Goal: Navigation & Orientation: Find specific page/section

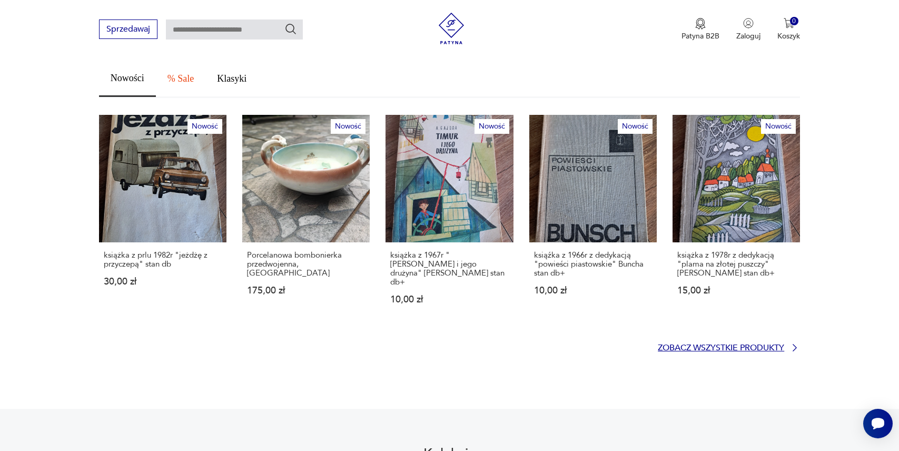
click at [676, 344] on p "Zobacz wszystkie produkty" at bounding box center [721, 347] width 126 height 7
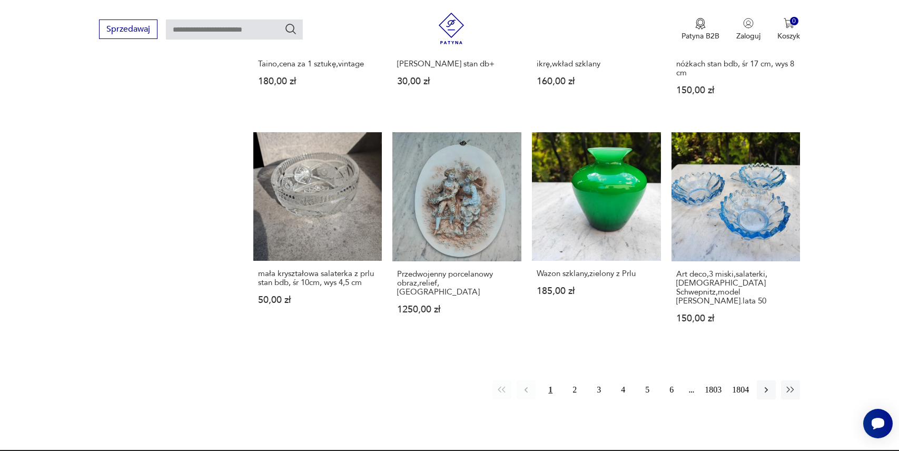
scroll to position [865, 0]
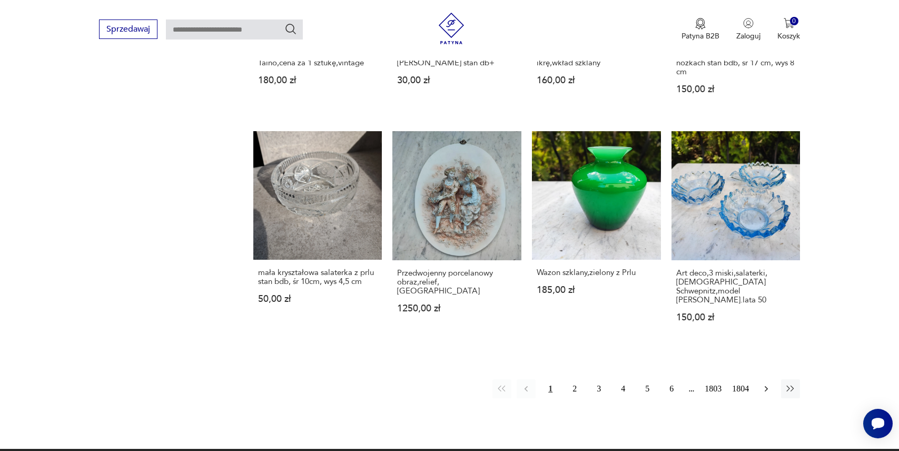
click at [763, 383] on icon "button" at bounding box center [766, 388] width 11 height 11
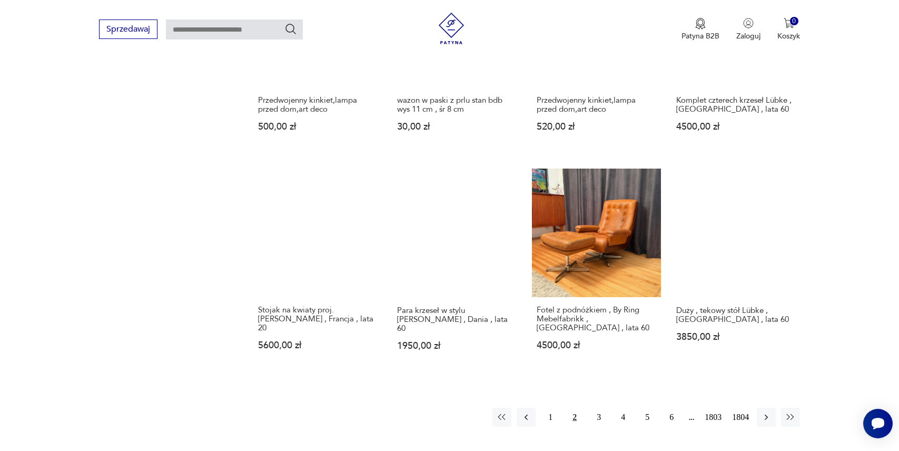
scroll to position [869, 0]
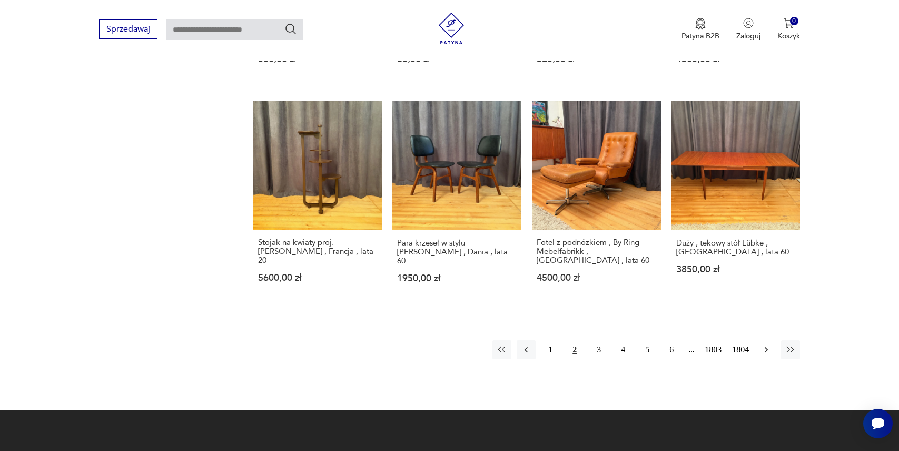
click at [769, 344] on icon "button" at bounding box center [766, 349] width 11 height 11
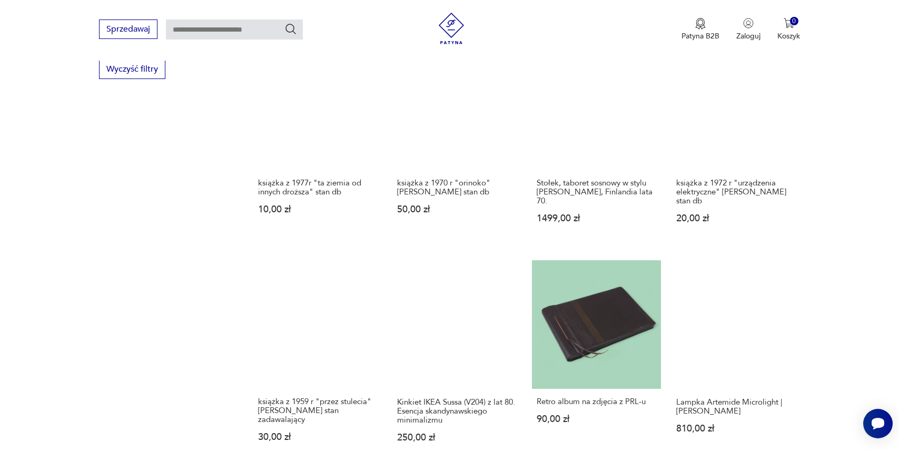
scroll to position [902, 0]
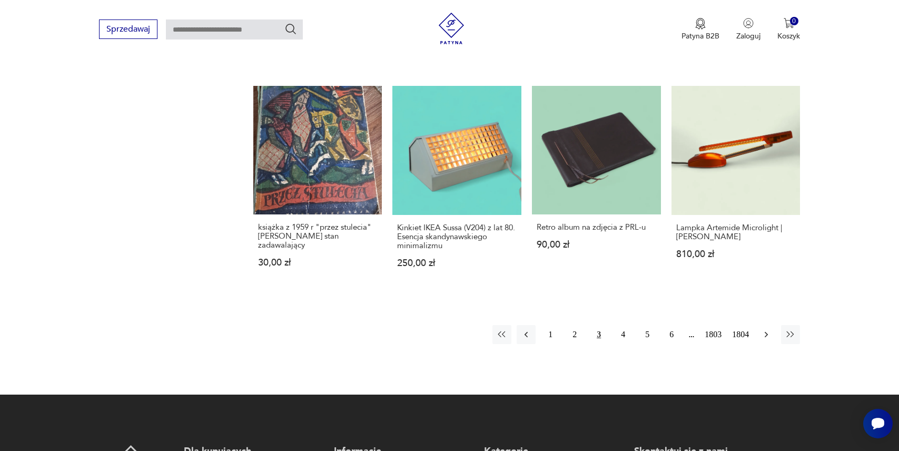
click at [768, 335] on icon "button" at bounding box center [766, 334] width 11 height 11
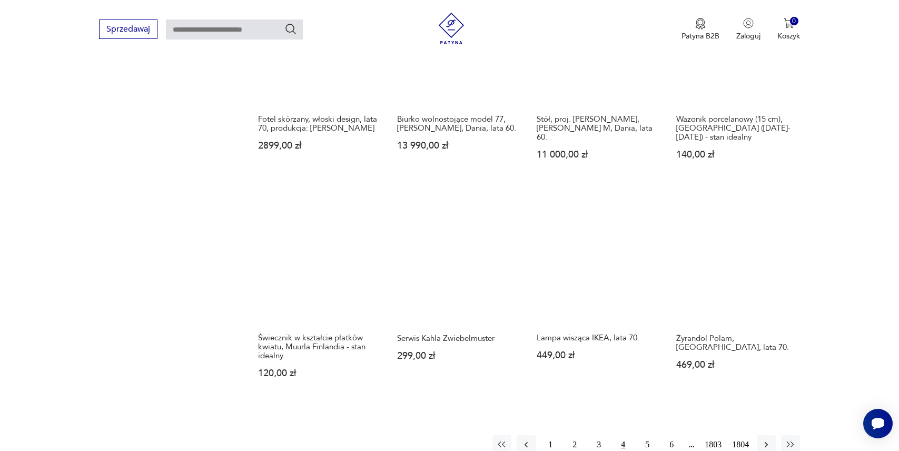
scroll to position [994, 0]
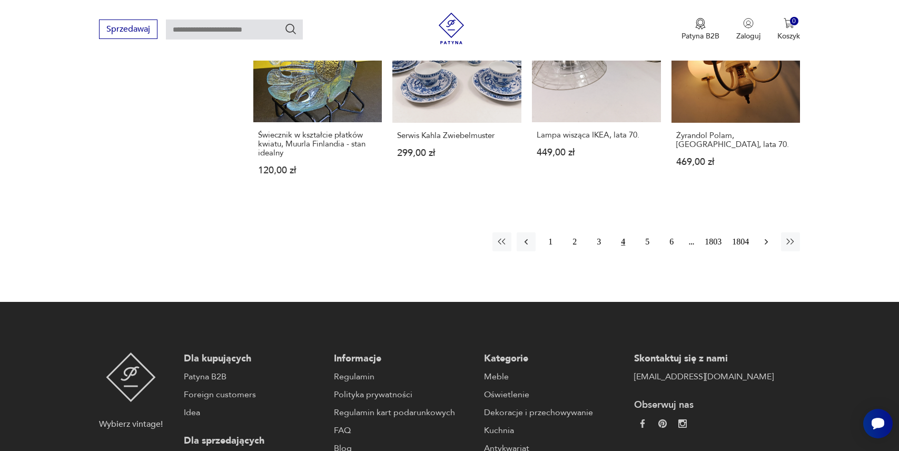
click at [767, 239] on icon "button" at bounding box center [766, 242] width 3 height 6
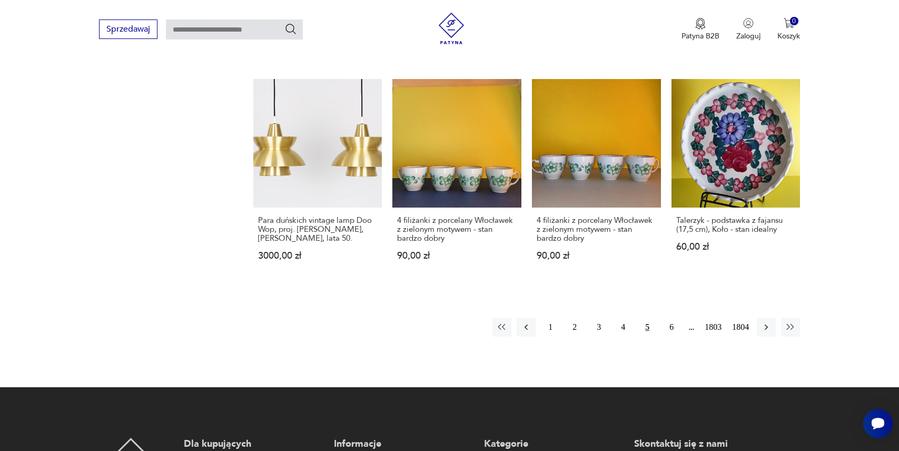
scroll to position [914, 0]
